Goal: Go to known website: Access a specific website the user already knows

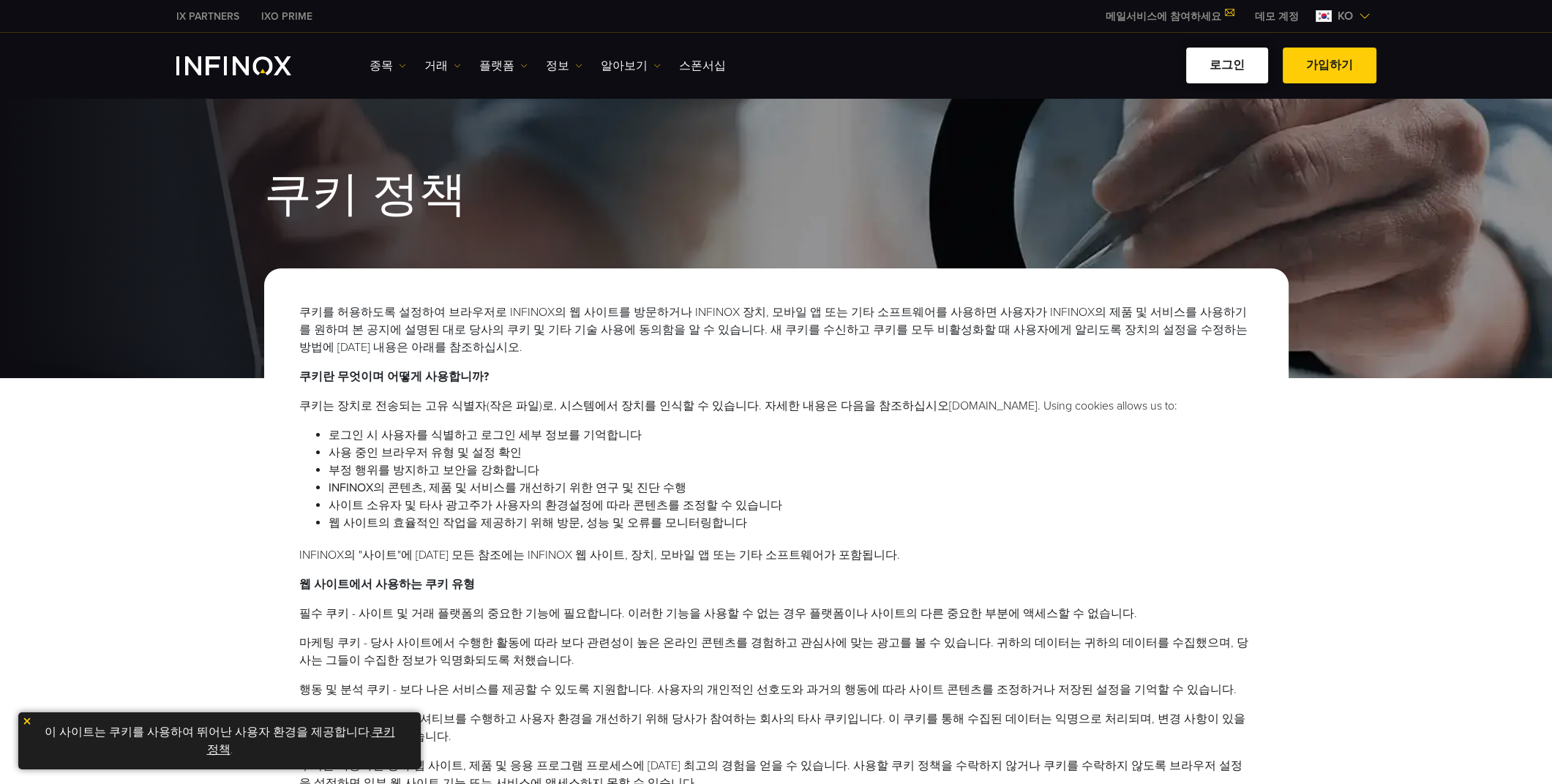
click at [1228, 71] on link "로그인" at bounding box center [1227, 65] width 82 height 36
